Goal: Navigation & Orientation: Find specific page/section

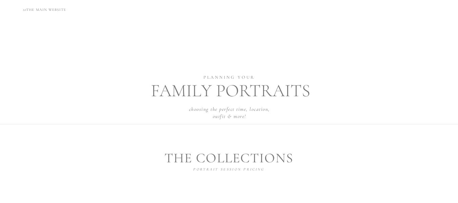
scroll to position [1691, 0]
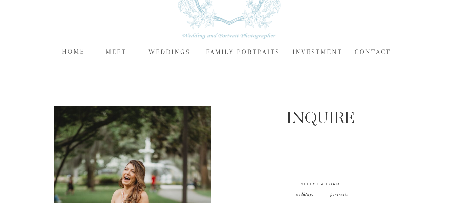
scroll to position [71, 0]
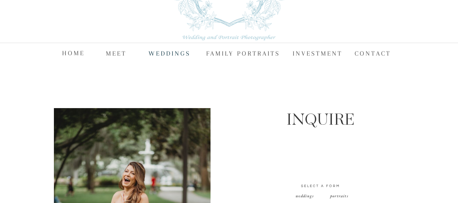
click at [181, 54] on nav "WEDDINGS" at bounding box center [170, 53] width 42 height 10
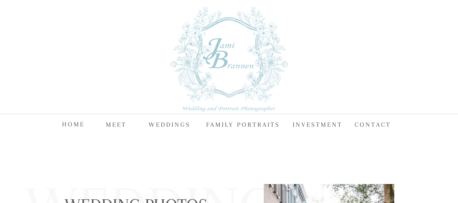
click at [240, 128] on nav "FAMILY PORTRAITS" at bounding box center [244, 124] width 76 height 10
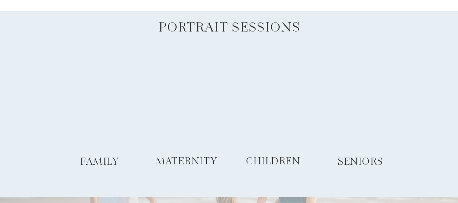
scroll to position [398, 0]
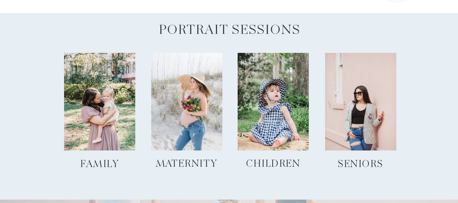
click at [106, 114] on div at bounding box center [99, 102] width 71 height 98
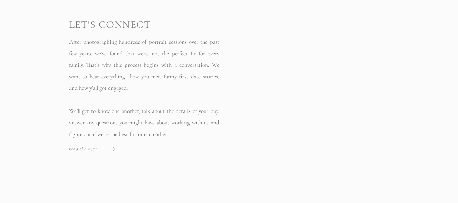
scroll to position [636, 0]
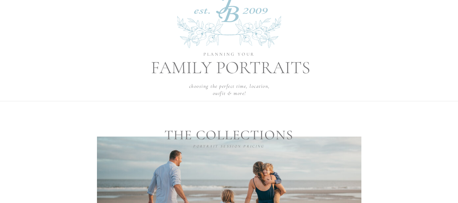
scroll to position [0, 0]
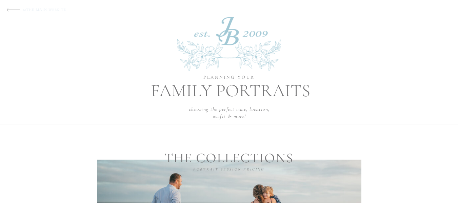
click at [55, 9] on p "to THE MAIN WEBSITE" at bounding box center [52, 8] width 59 height 5
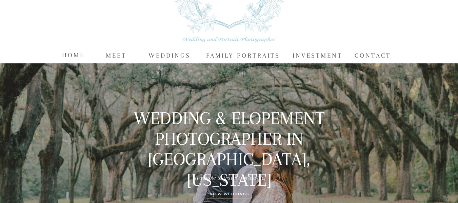
scroll to position [32, 0]
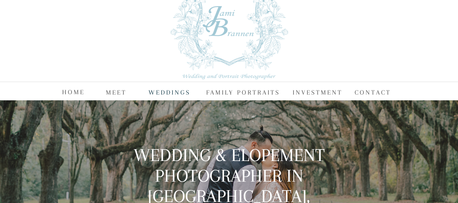
click at [175, 90] on nav "WEDDINGS" at bounding box center [170, 92] width 42 height 10
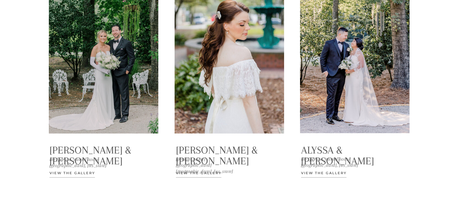
scroll to position [1090, 0]
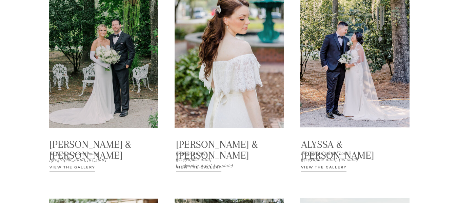
click at [79, 168] on p "View the Gallery" at bounding box center [86, 170] width 72 height 11
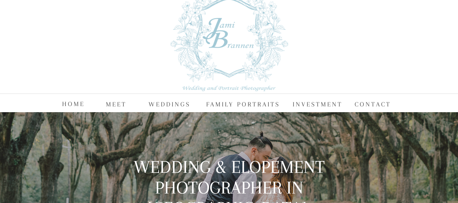
scroll to position [20, 0]
